Goal: Information Seeking & Learning: Learn about a topic

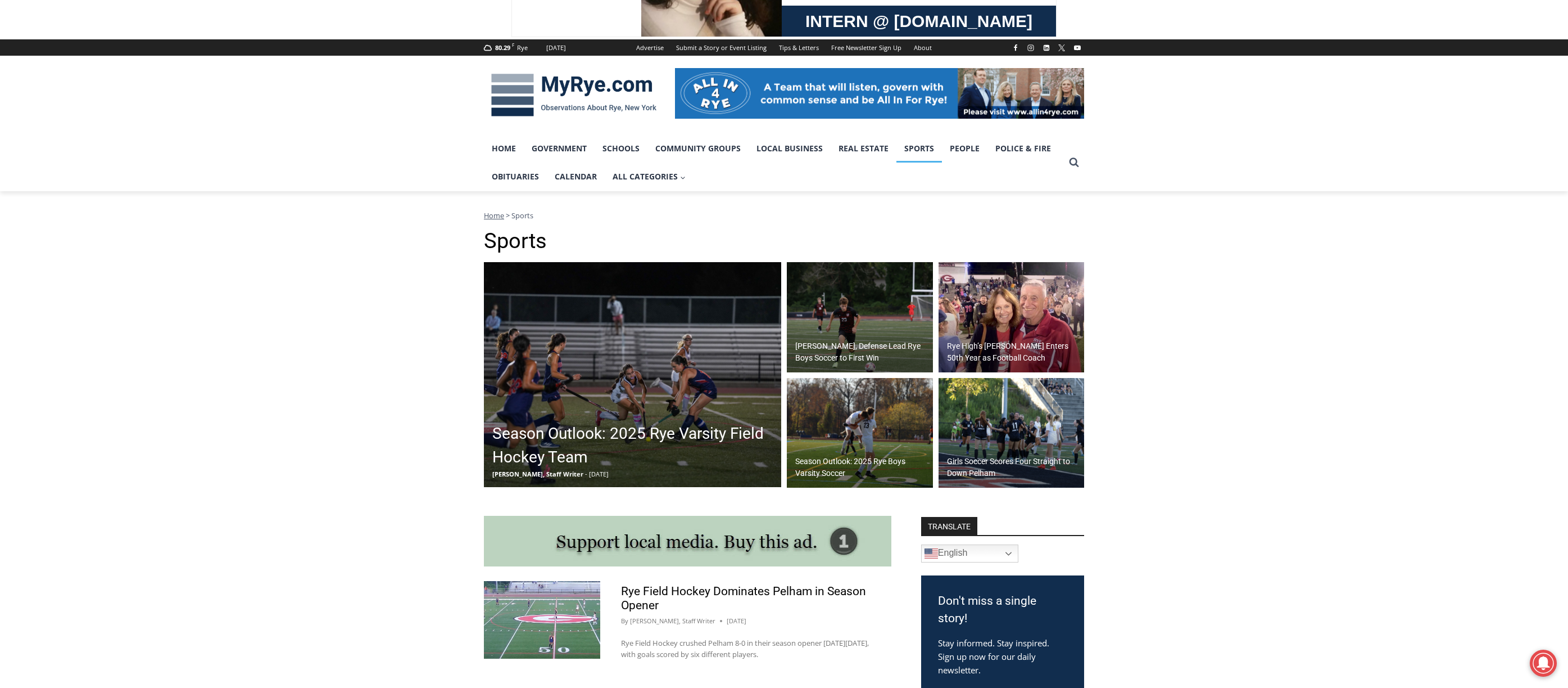
scroll to position [112, 0]
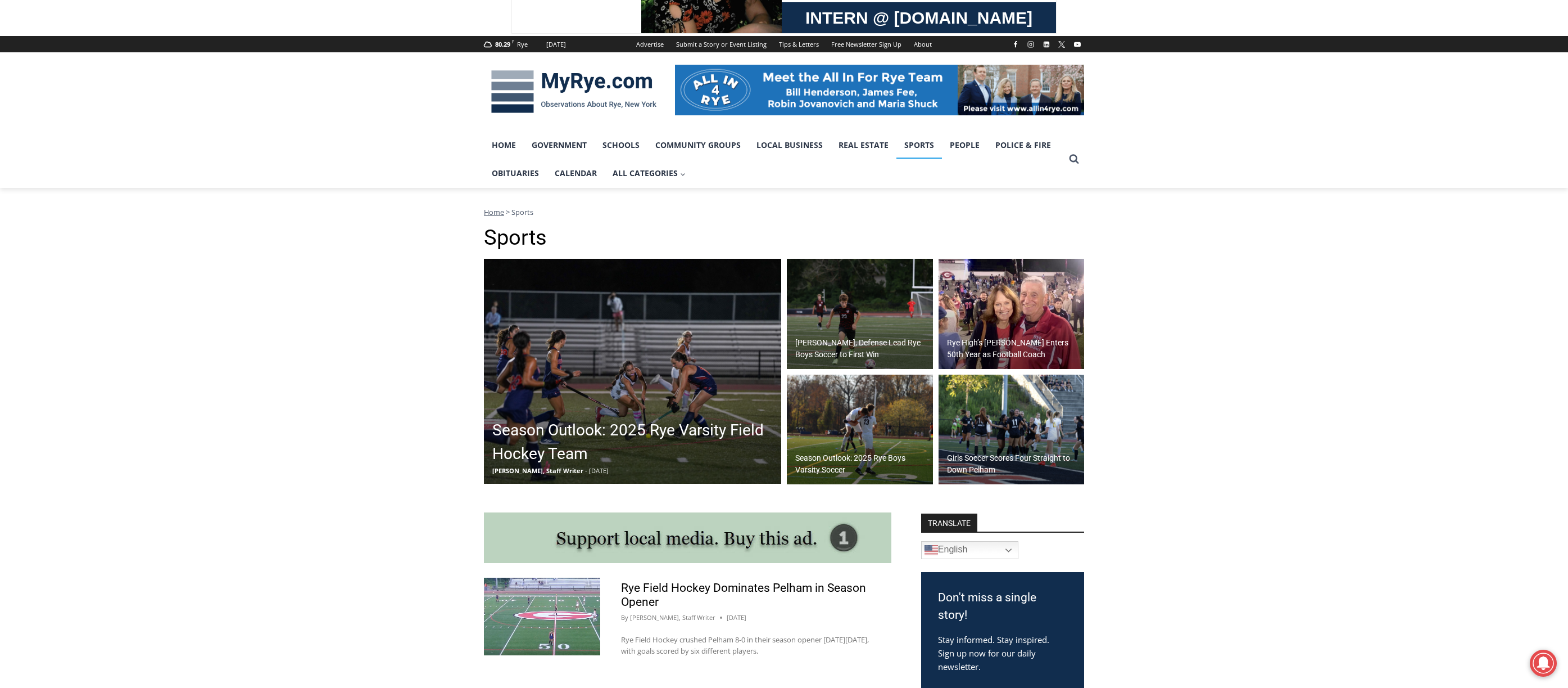
click at [1031, 433] on img at bounding box center [1012, 429] width 146 height 110
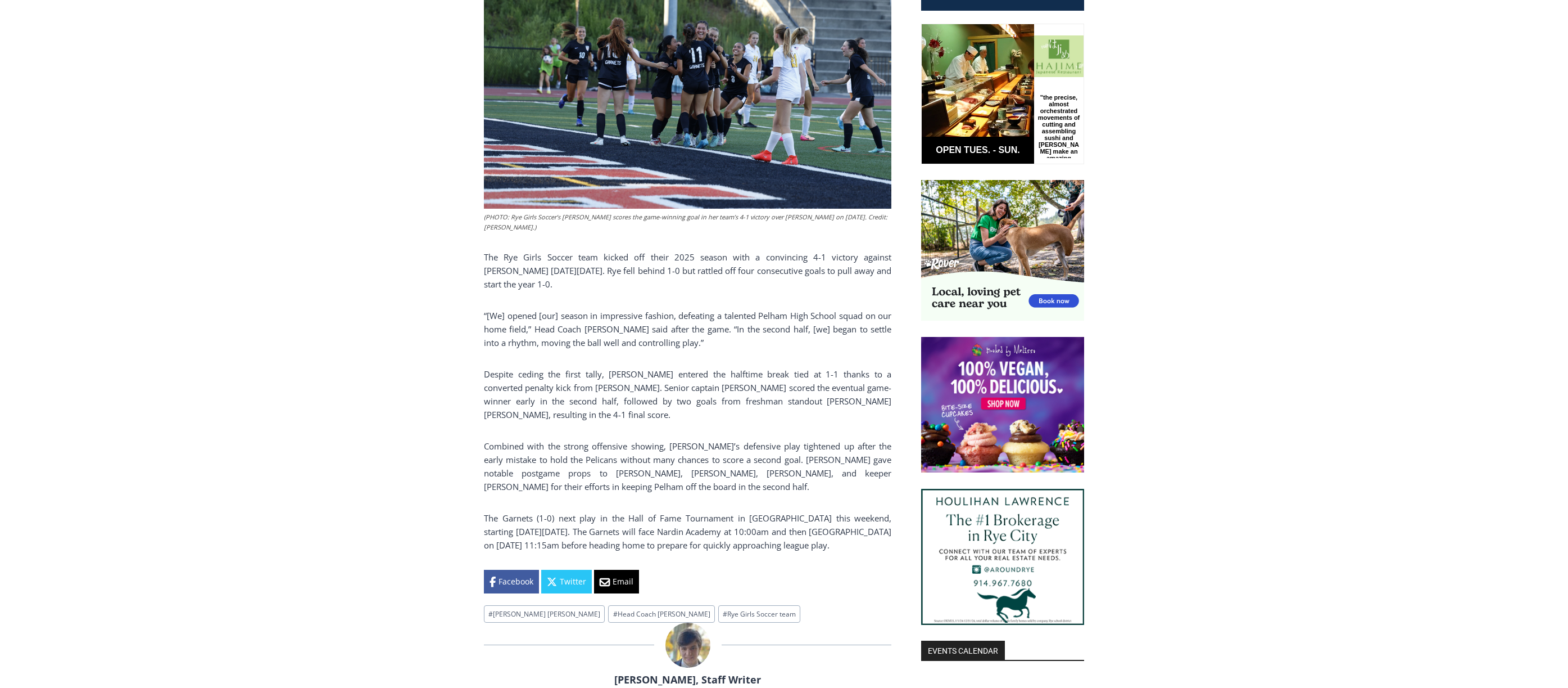
scroll to position [562, 0]
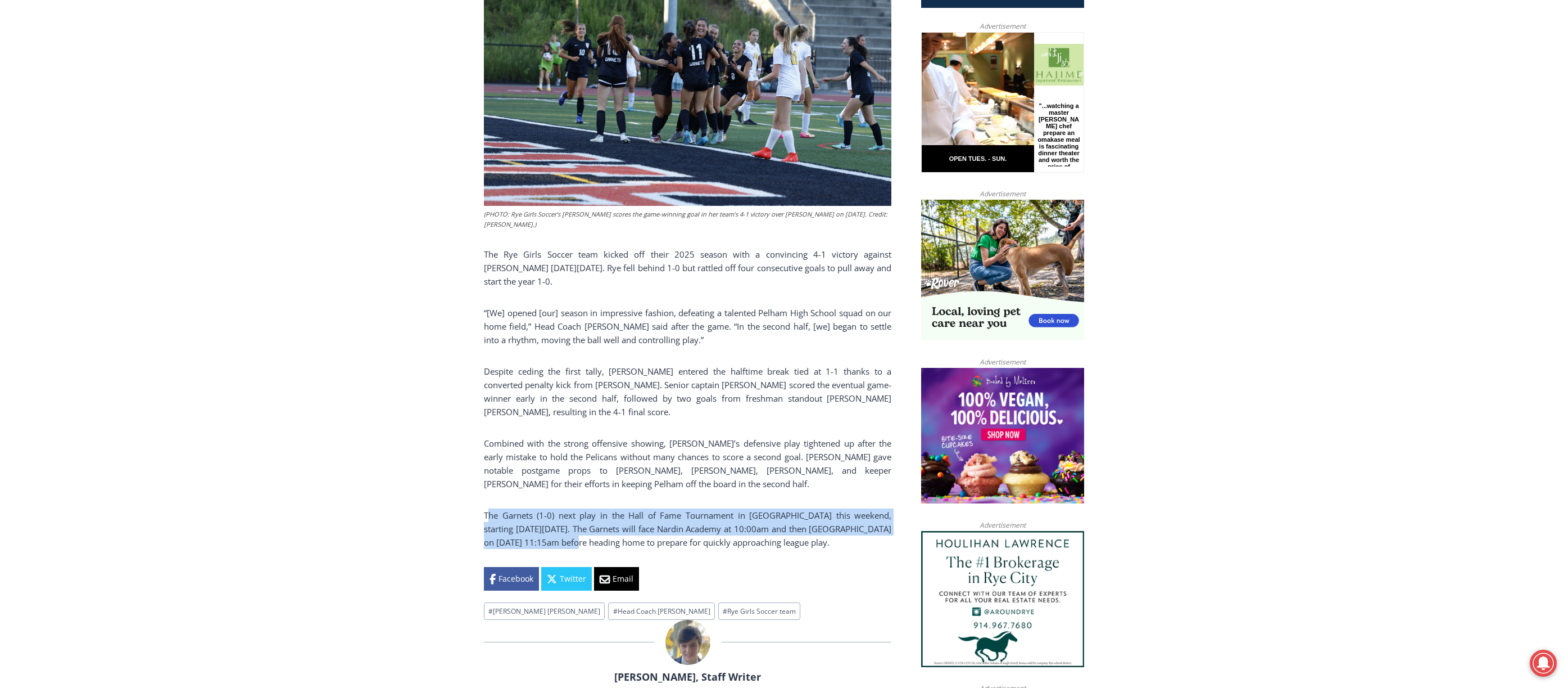
drag, startPoint x: 488, startPoint y: 518, endPoint x: 580, endPoint y: 542, distance: 95.1
click at [580, 542] on p "The Garnets (1-0) next play in the Hall of Fame Tournament in Albany this weeke…" at bounding box center [688, 528] width 407 height 41
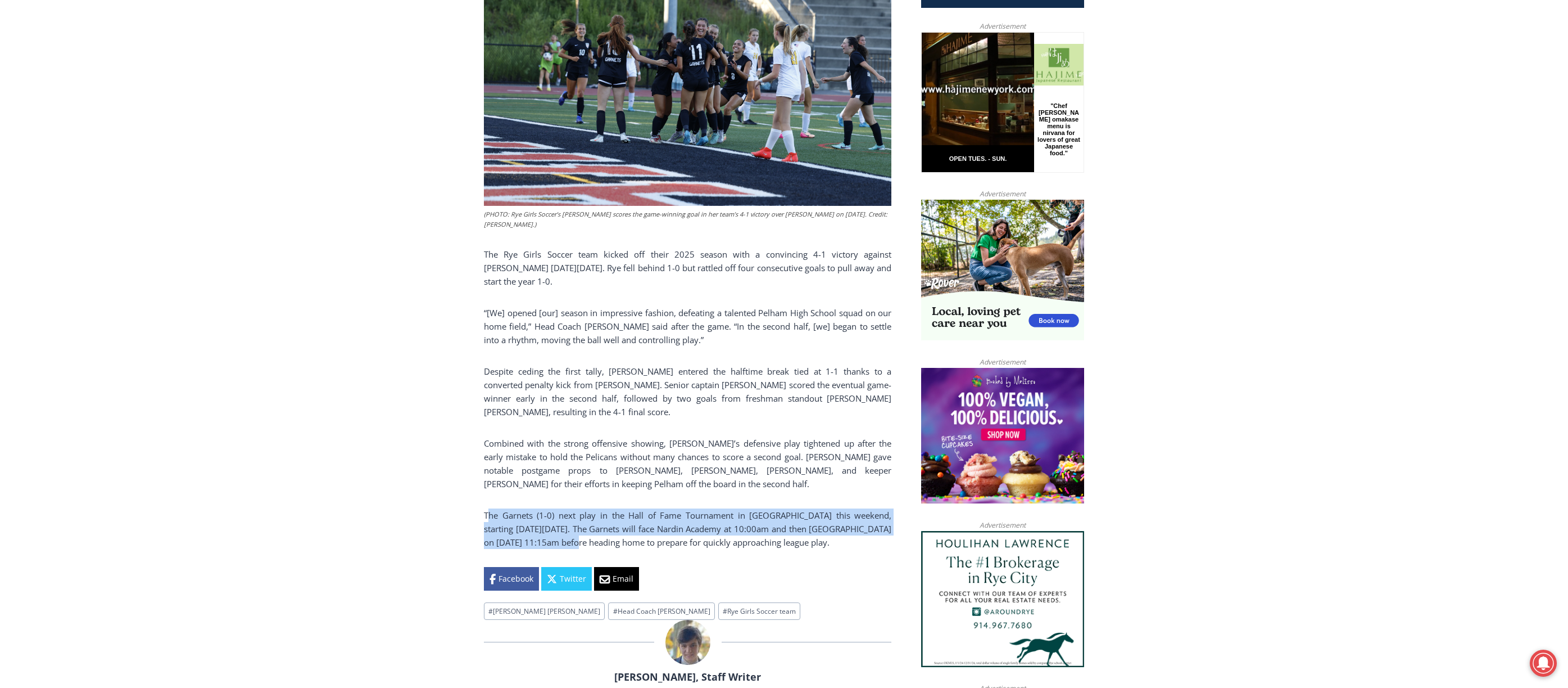
click at [583, 533] on p "The Garnets (1-0) next play in the Hall of Fame Tournament in Albany this weeke…" at bounding box center [688, 528] width 407 height 41
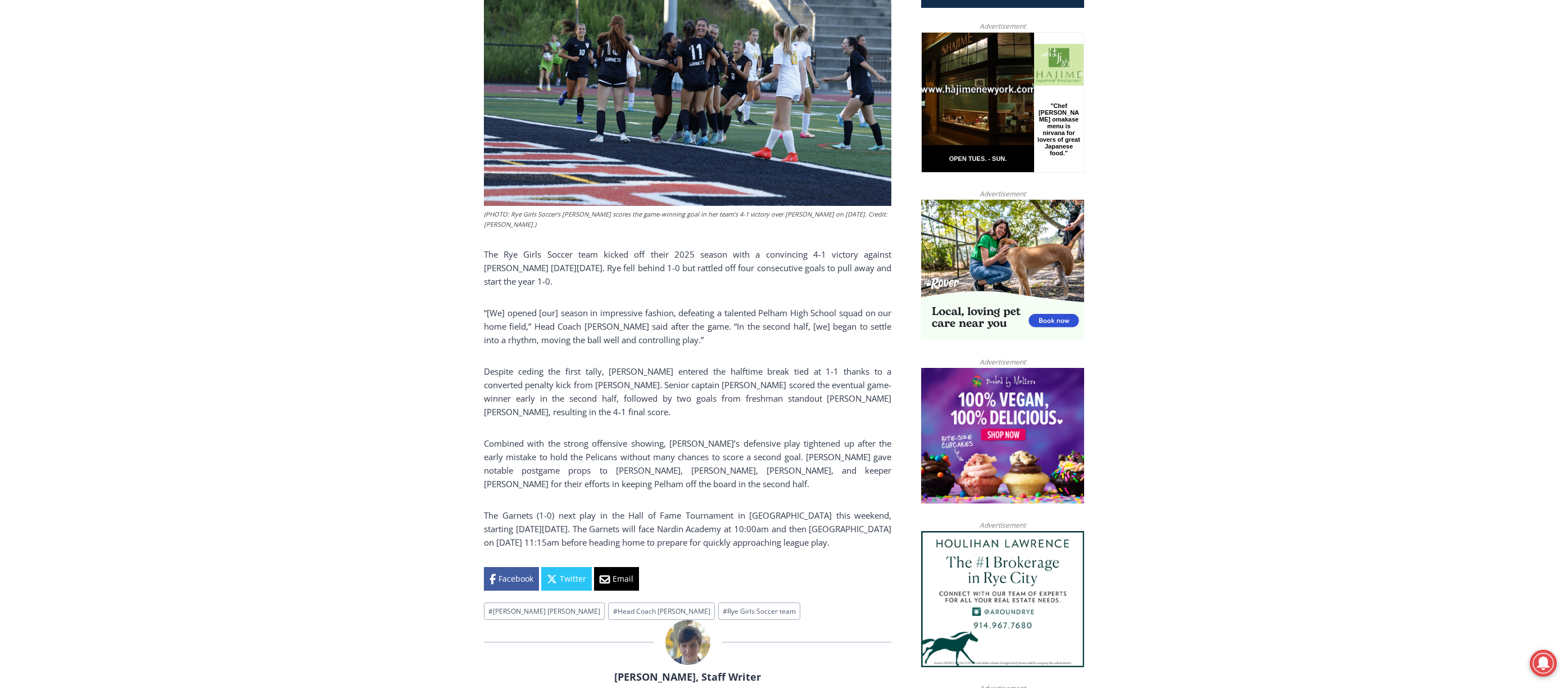
click at [488, 521] on p "The Garnets (1-0) next play in the Hall of Fame Tournament in Albany this weeke…" at bounding box center [688, 528] width 407 height 41
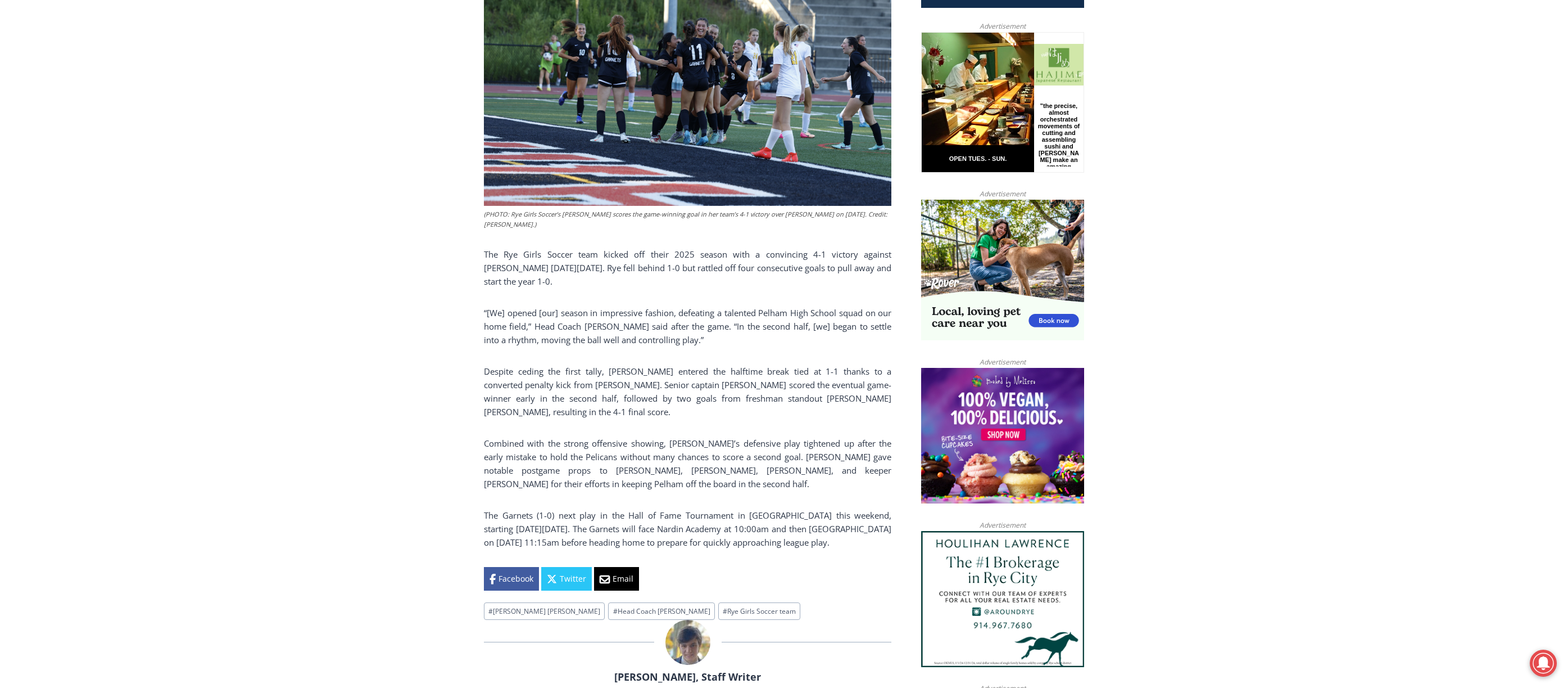
drag, startPoint x: 485, startPoint y: 517, endPoint x: 875, endPoint y: 542, distance: 390.8
click at [875, 542] on p "The Garnets (1-0) next play in the Hall of Fame Tournament in Albany this weeke…" at bounding box center [688, 528] width 407 height 41
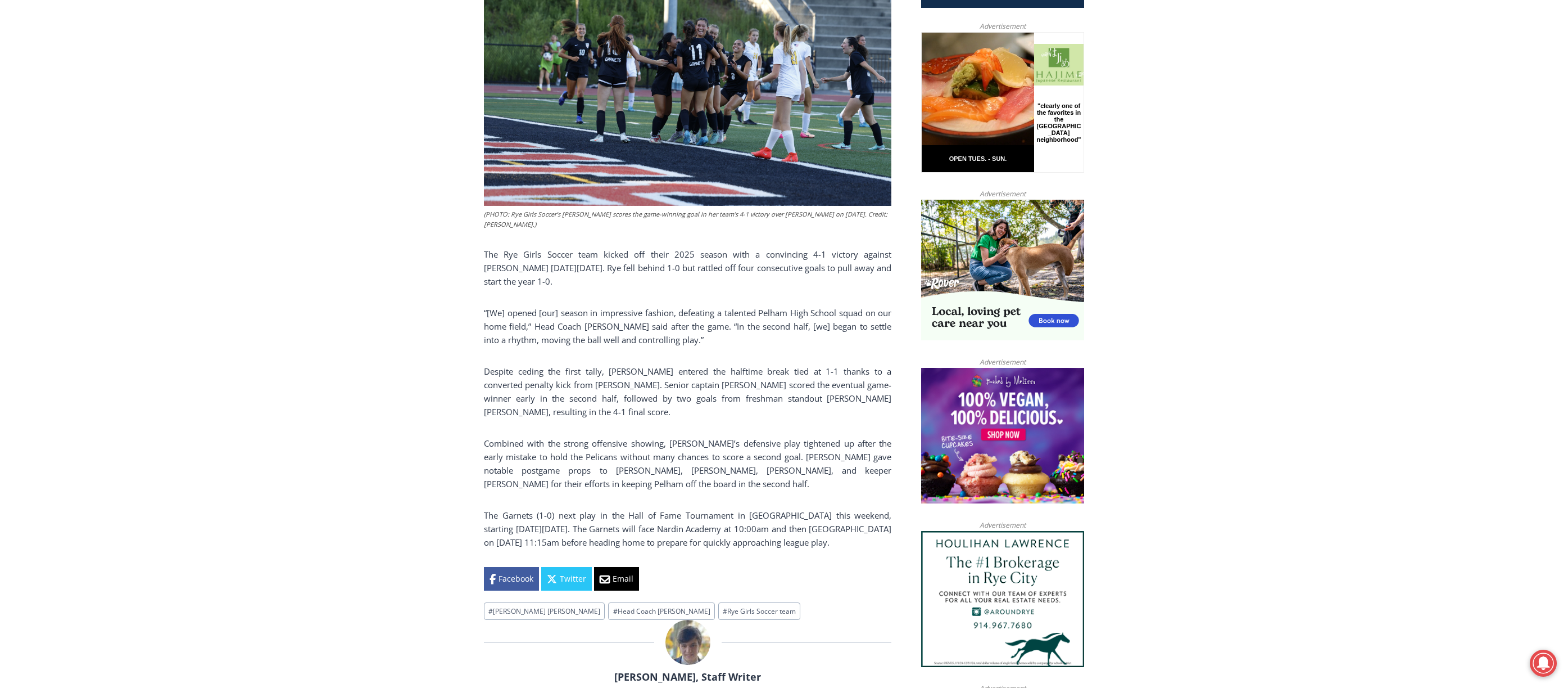
copy p "The Garnets (1-0) next play in the Hall of Fame Tournament in Albany this weeke…"
